Goal: Task Accomplishment & Management: Manage account settings

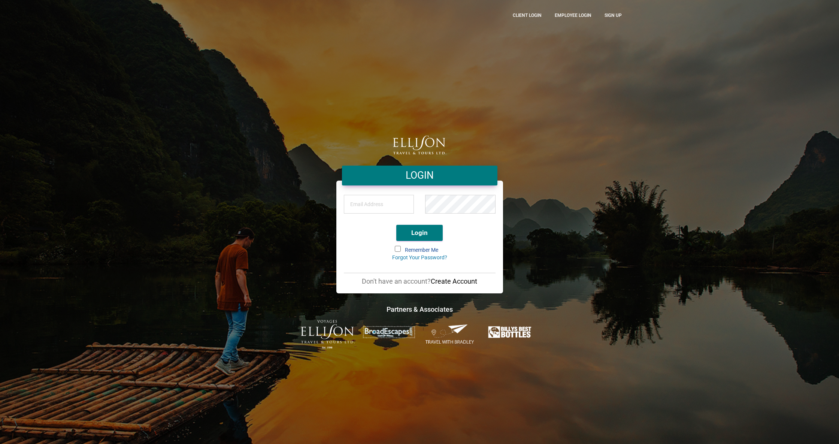
click at [374, 209] on input "email" at bounding box center [379, 204] width 70 height 19
type input "sandras@ellisontravel.com"
click at [395, 247] on span at bounding box center [398, 249] width 6 height 6
click at [396, 247] on input "Remember Me" at bounding box center [396, 247] width 0 height 0
click at [411, 230] on button "Login" at bounding box center [419, 233] width 46 height 16
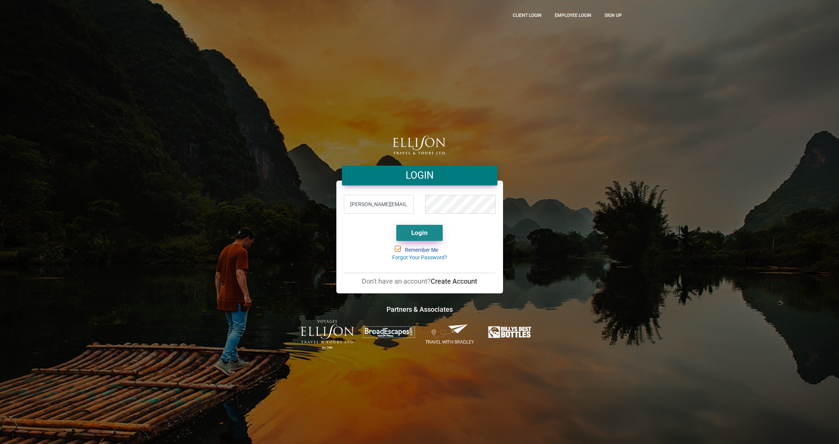
click at [432, 228] on button "Login" at bounding box center [419, 233] width 46 height 16
